Goal: Check status: Check status

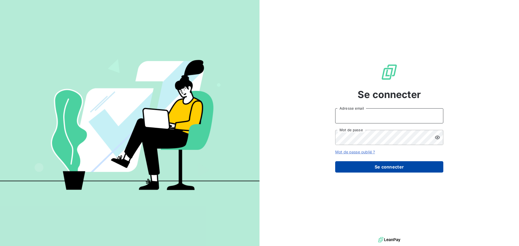
type input "[EMAIL_ADDRESS][DOMAIN_NAME]"
click at [381, 166] on button "Se connecter" at bounding box center [389, 166] width 108 height 11
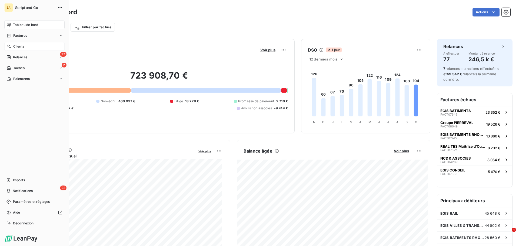
click at [29, 45] on div "Clients" at bounding box center [34, 46] width 60 height 9
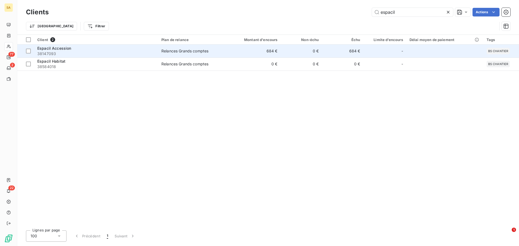
type input "espacil"
click at [49, 46] on span "Espacil Accession" at bounding box center [54, 48] width 34 height 5
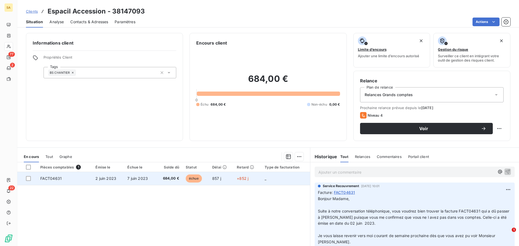
click at [83, 177] on td "FACT04631" at bounding box center [64, 178] width 55 height 13
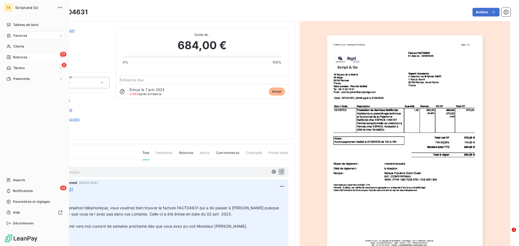
click at [12, 56] on div "Relances" at bounding box center [16, 57] width 21 height 5
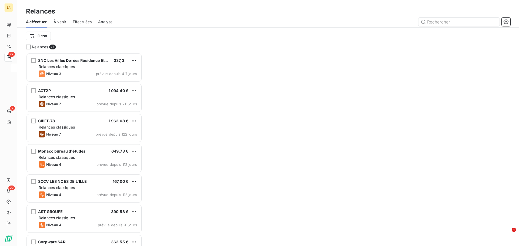
scroll to position [189, 112]
